Goal: Information Seeking & Learning: Learn about a topic

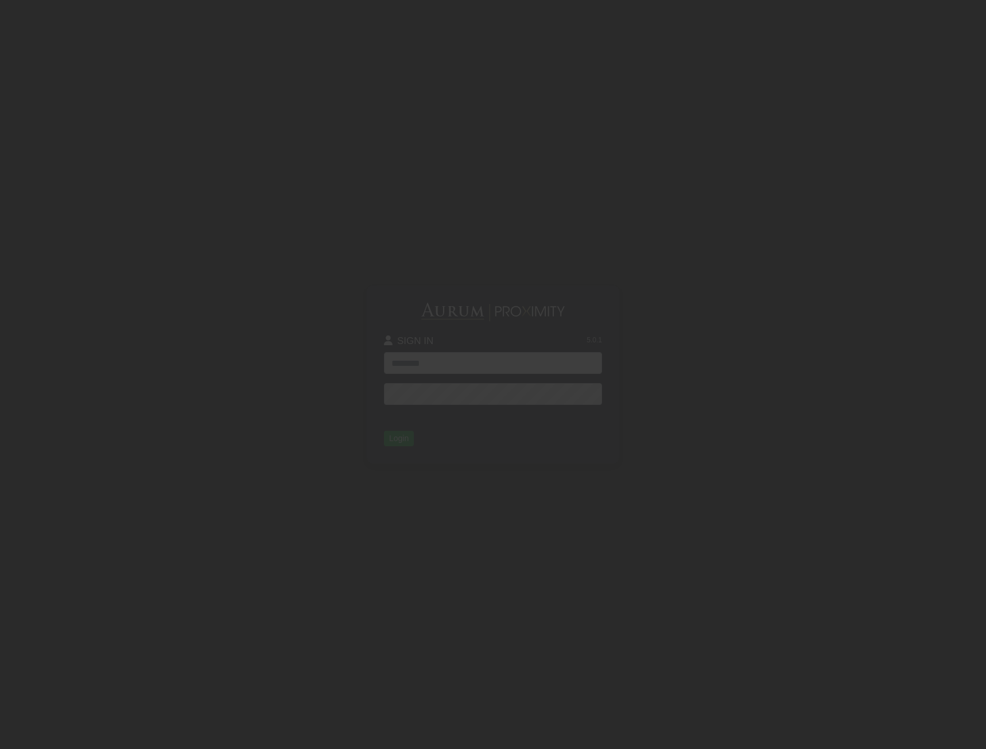
click at [429, 354] on input "text" at bounding box center [493, 363] width 218 height 22
type input "**********"
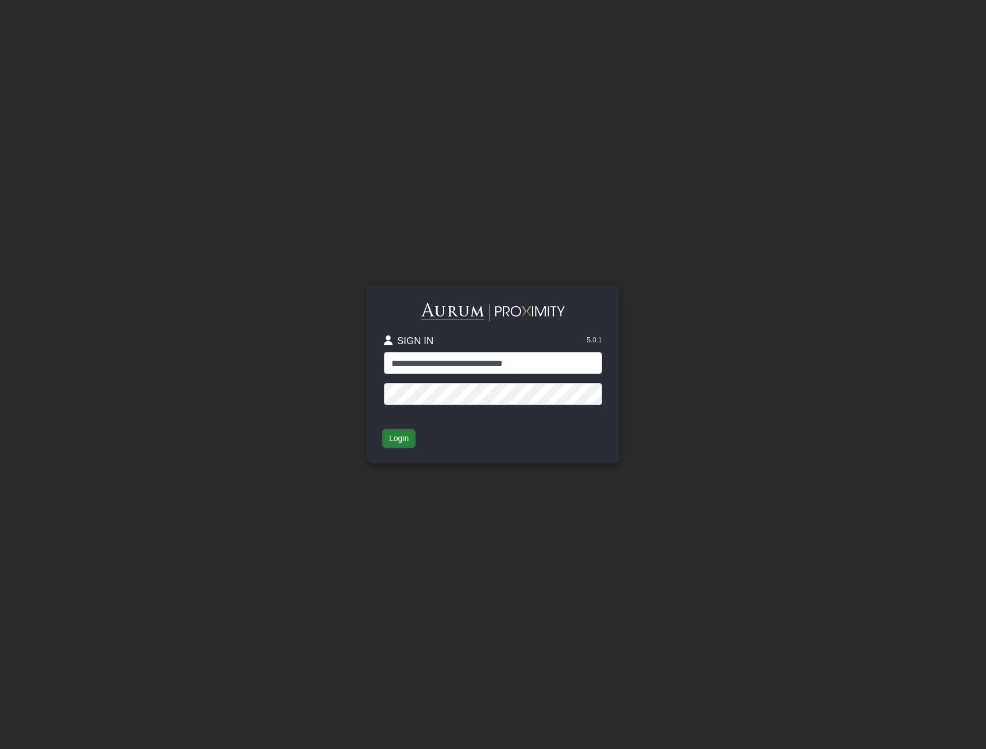
click at [397, 444] on button "Login" at bounding box center [399, 439] width 30 height 16
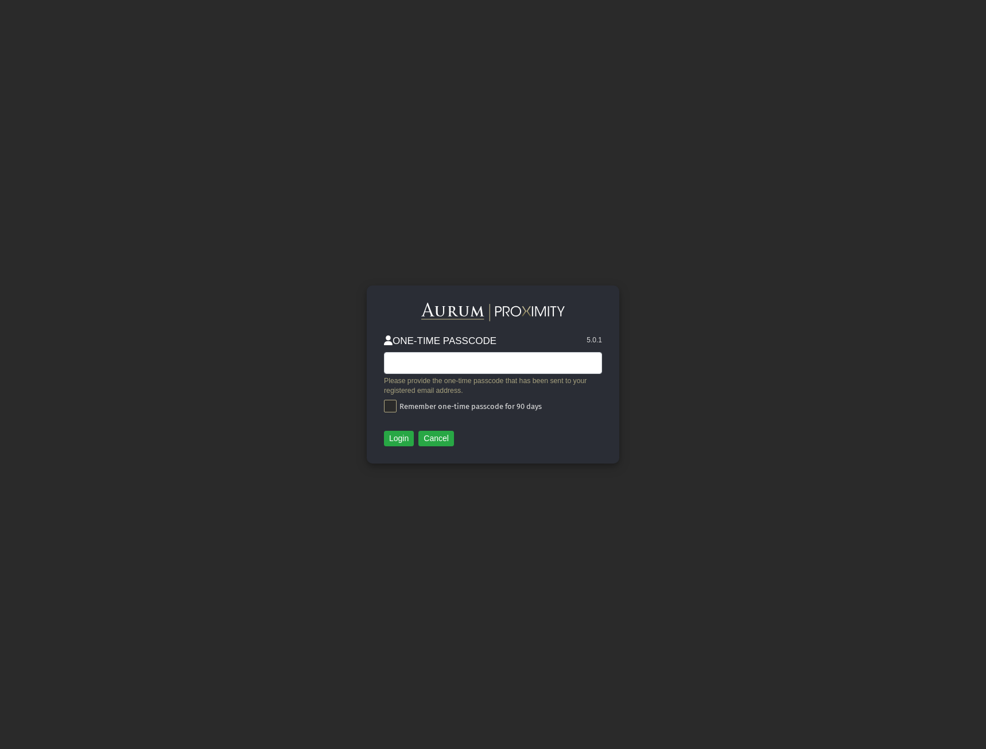
click at [412, 397] on div "Please provide the one-time passcode that has been sent to your registered emai…" at bounding box center [493, 382] width 218 height 60
click at [396, 408] on span at bounding box center [390, 406] width 13 height 13
click at [529, 363] on input "text" at bounding box center [493, 363] width 218 height 22
type input "******"
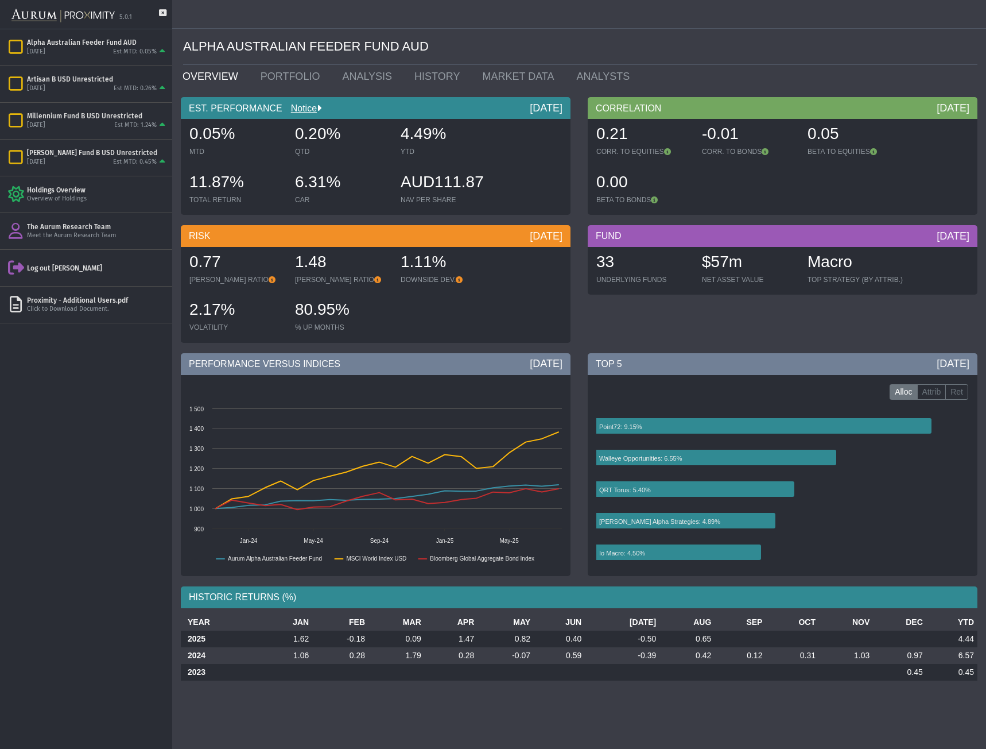
click at [939, 383] on div "Alloc Attrib Ret Created with Highcharts 11.4.8 Point72: 9.15% Walleye Opportun…" at bounding box center [783, 475] width 390 height 201
click at [939, 384] on label "Attrib" at bounding box center [932, 392] width 29 height 16
click at [937, 392] on label "Attrib" at bounding box center [932, 392] width 29 height 16
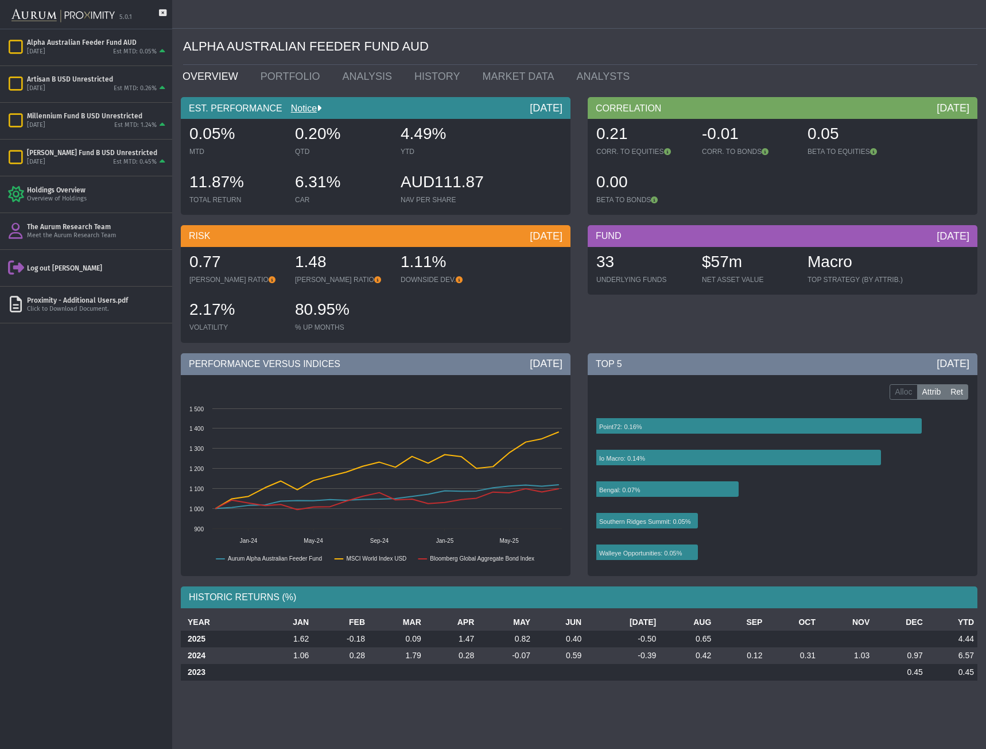
click at [956, 391] on label "Ret" at bounding box center [957, 392] width 23 height 16
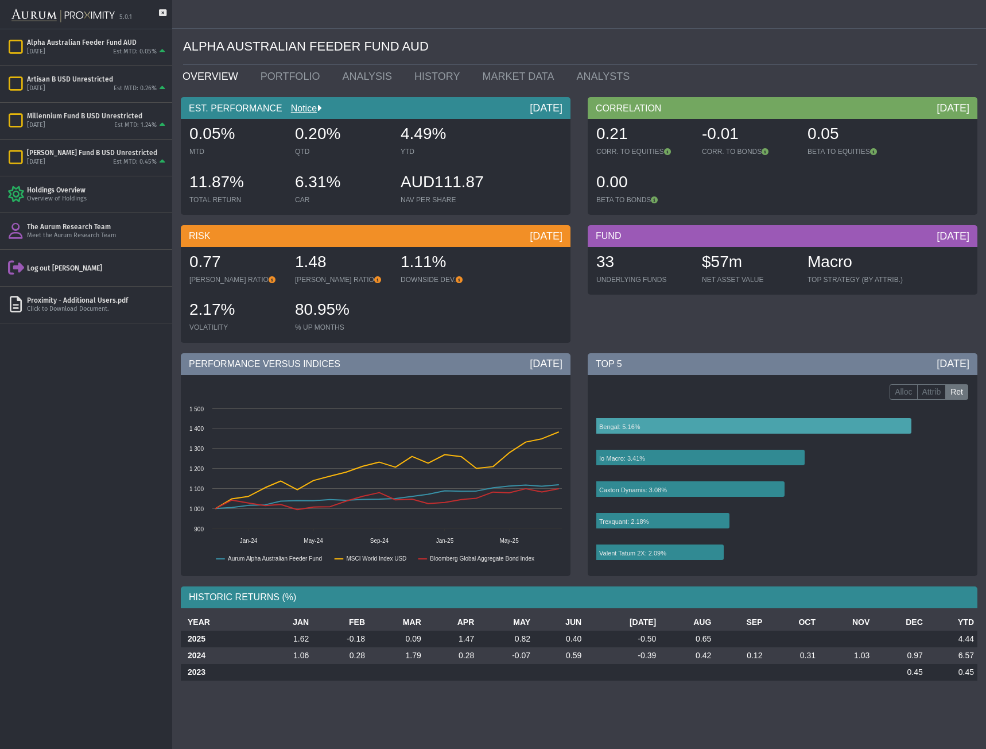
click at [760, 425] on icon at bounding box center [754, 426] width 315 height 16
click at [729, 461] on icon at bounding box center [701, 458] width 208 height 16
